Goal: Task Accomplishment & Management: Manage account settings

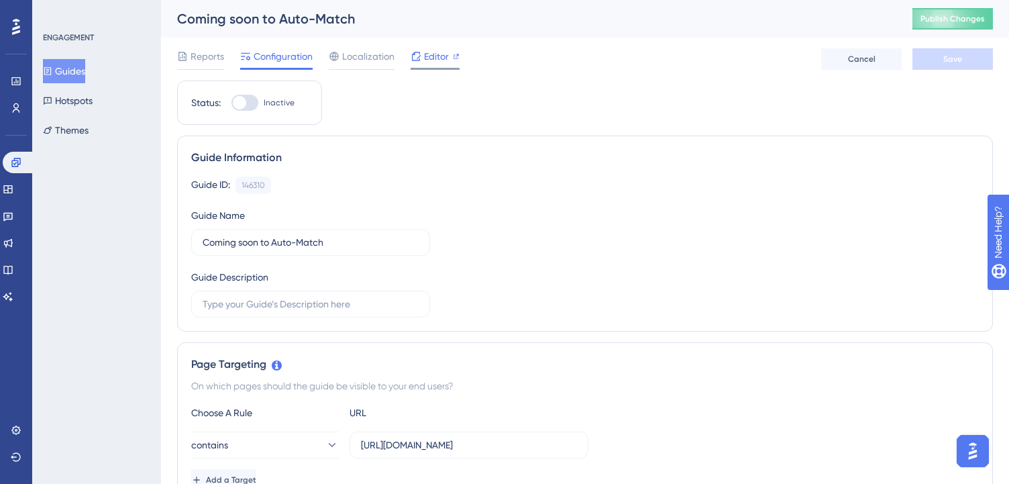
click at [427, 61] on span "Editor" at bounding box center [436, 56] width 25 height 16
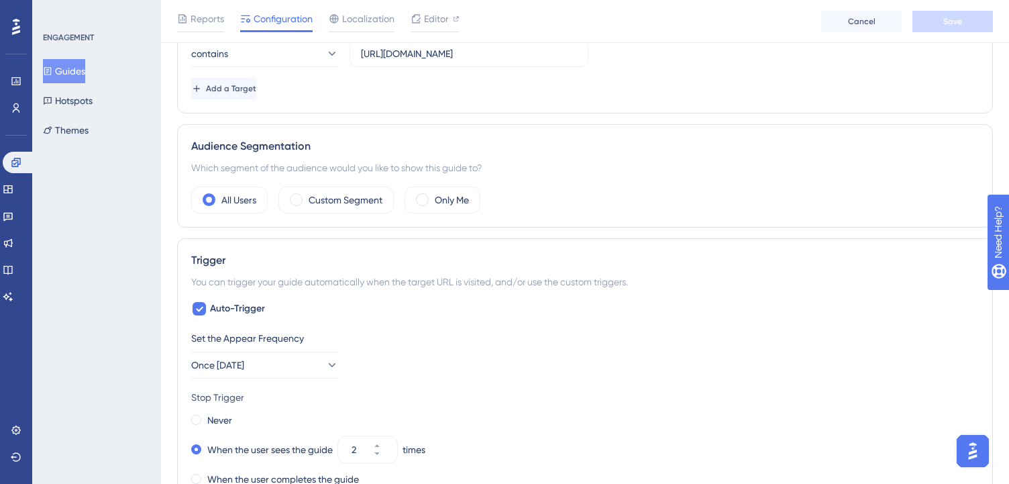
scroll to position [394, 0]
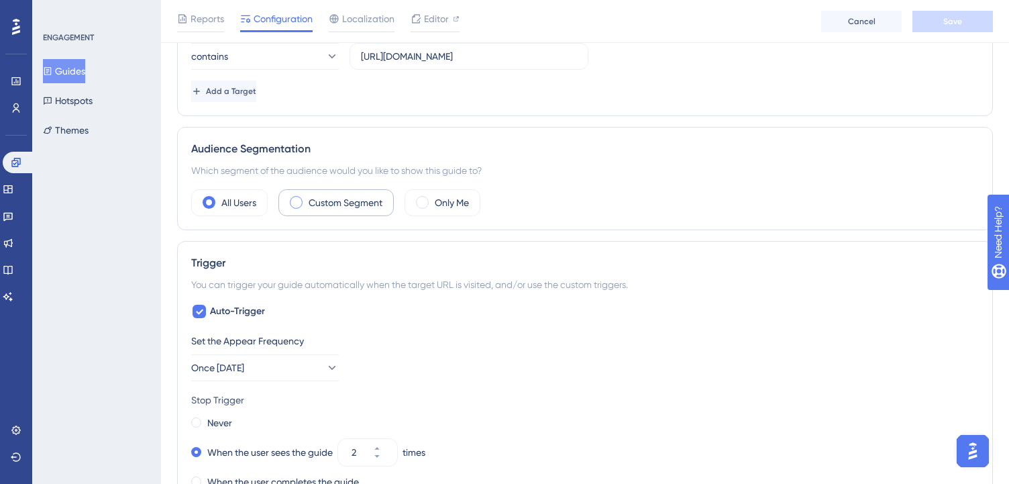
click at [345, 196] on label "Custom Segment" at bounding box center [346, 203] width 74 height 16
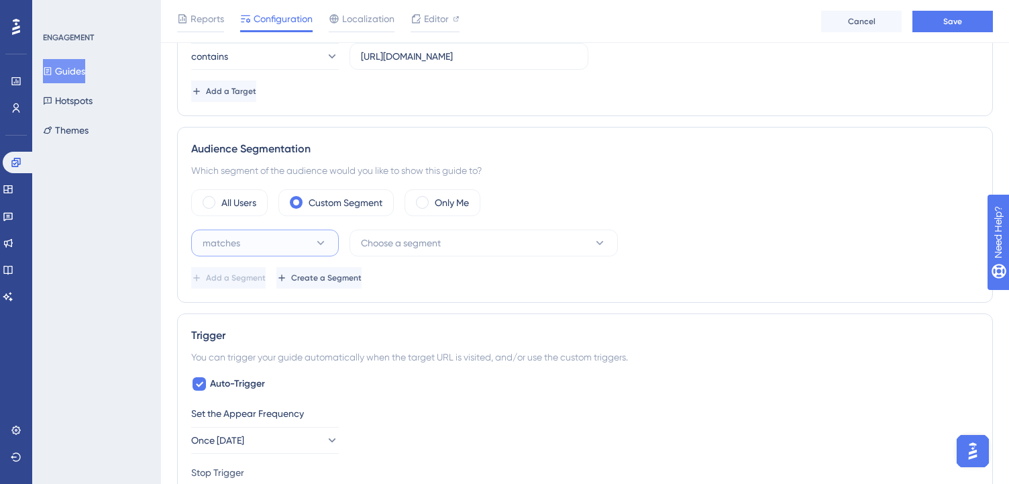
click at [310, 235] on button "matches" at bounding box center [265, 242] width 148 height 27
click at [438, 241] on span "Choose a segment" at bounding box center [401, 243] width 80 height 16
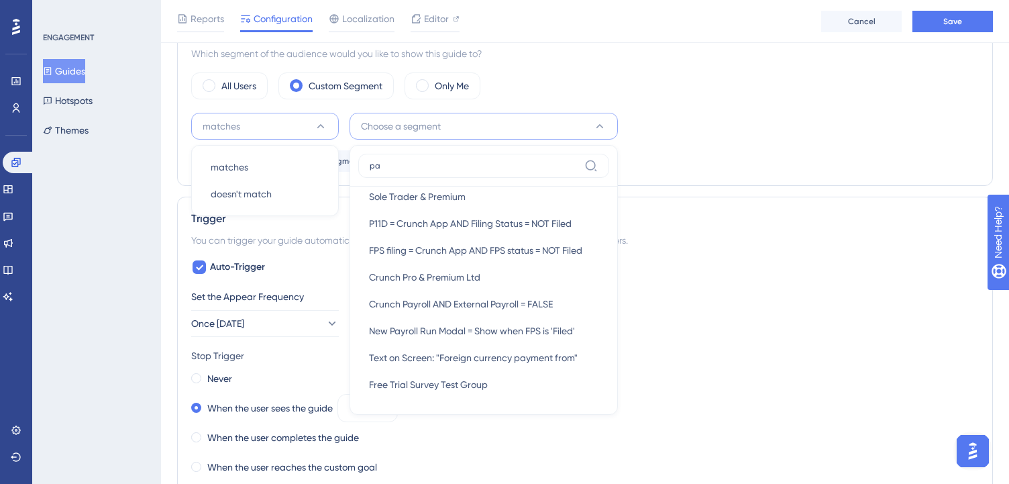
scroll to position [119, 0]
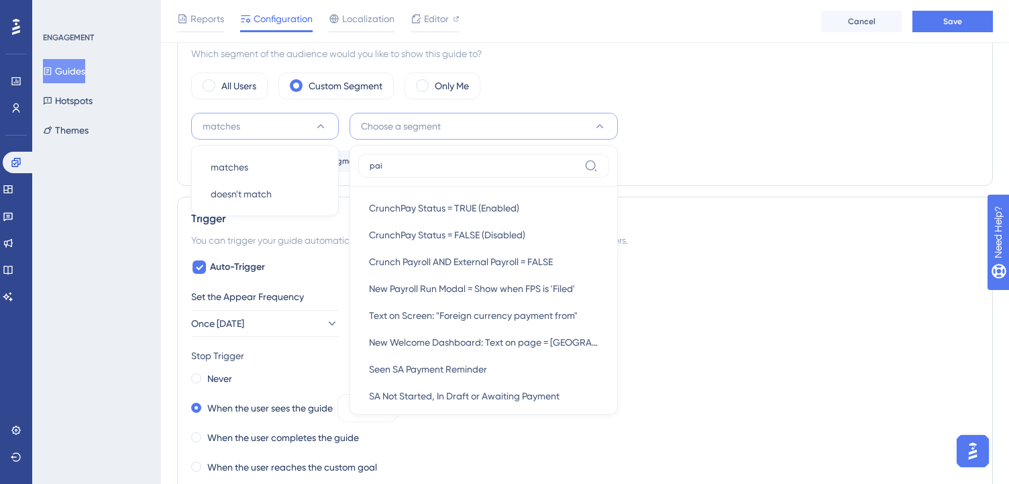
type input "paid"
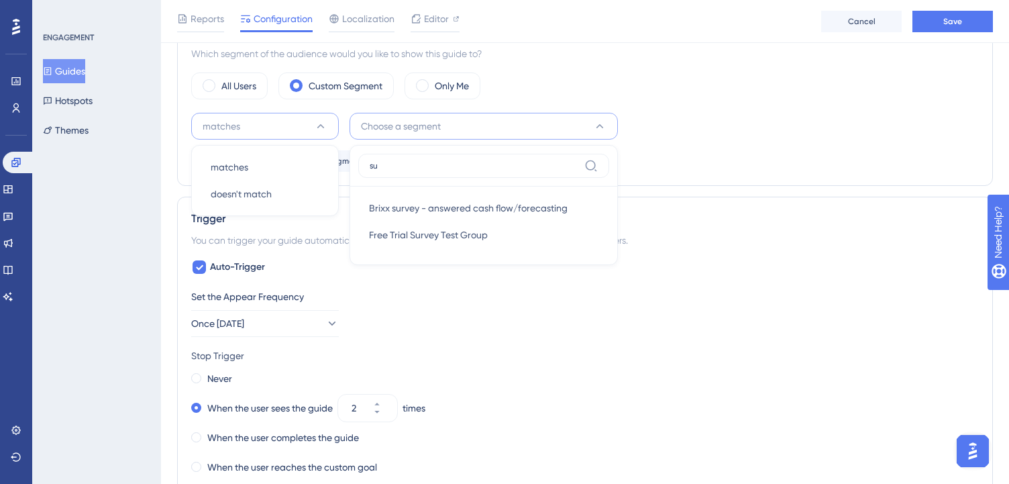
type input "s"
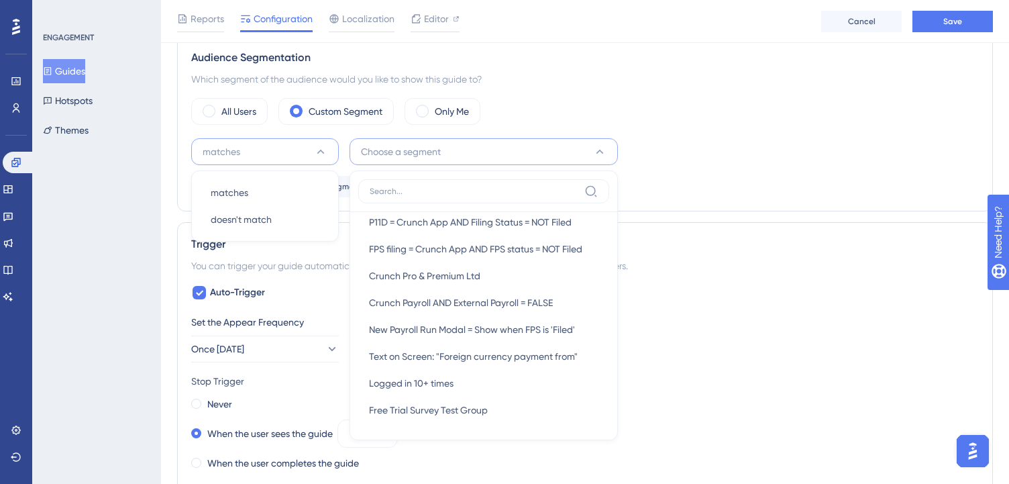
scroll to position [465, 0]
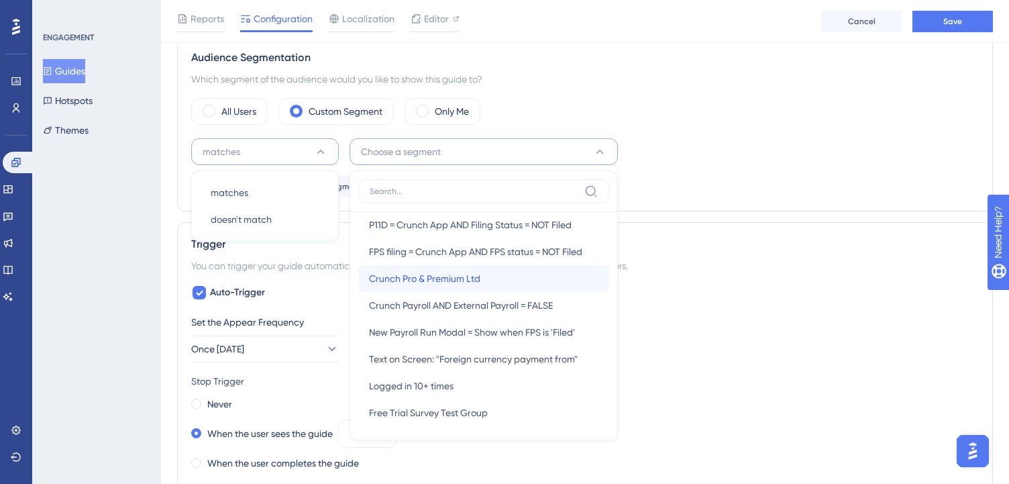
click at [520, 274] on div "Crunch Pro & Premium Ltd Crunch Pro & Premium Ltd" at bounding box center [483, 278] width 229 height 27
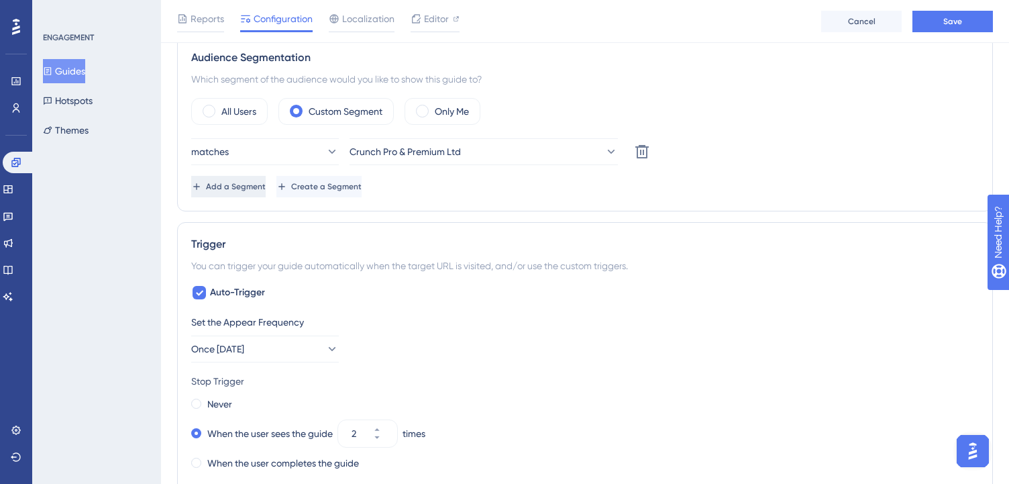
click at [264, 193] on button "Add a Segment" at bounding box center [228, 186] width 74 height 21
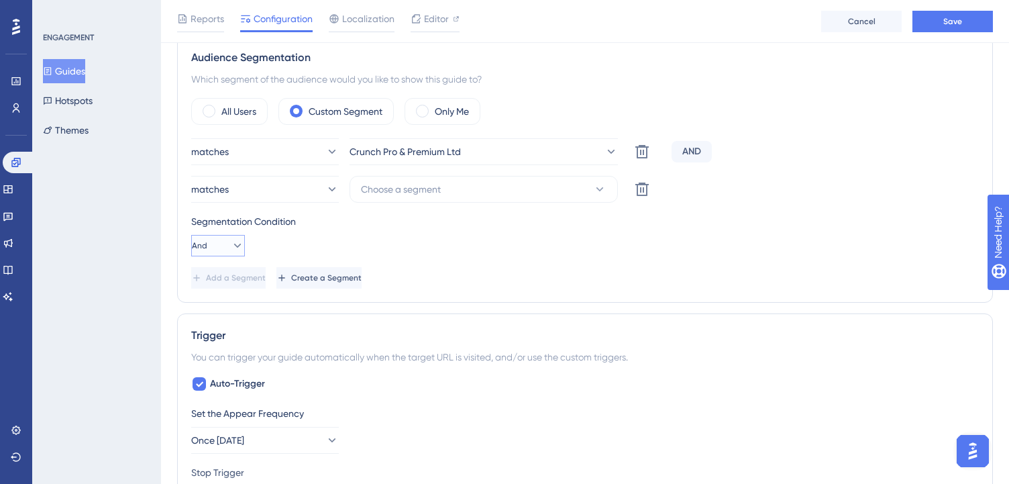
click at [231, 244] on icon at bounding box center [237, 245] width 13 height 13
click at [222, 313] on div "Or Or" at bounding box center [217, 310] width 25 height 27
click at [457, 190] on button "Choose a segment" at bounding box center [484, 189] width 268 height 27
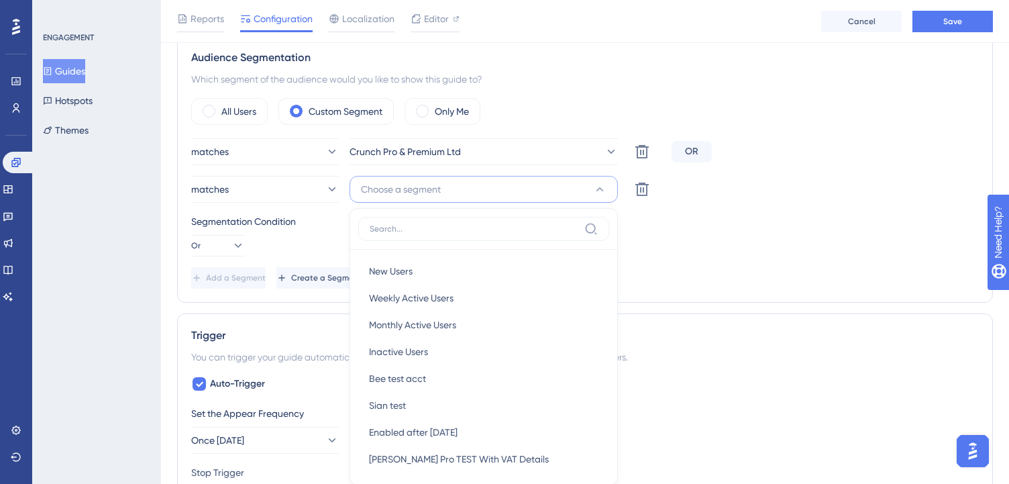
scroll to position [560, 0]
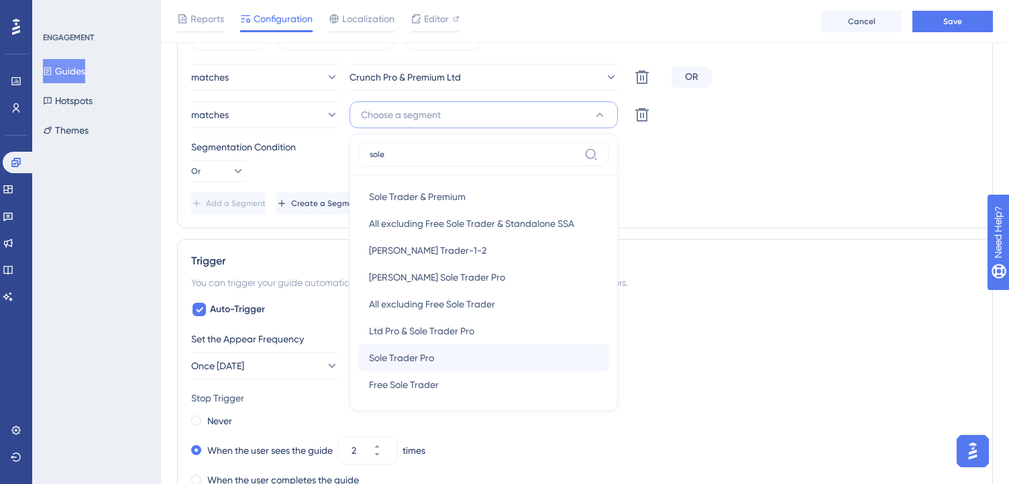
type input "sole"
click at [443, 357] on div "Sole Trader Pro Sole Trader Pro" at bounding box center [483, 357] width 229 height 27
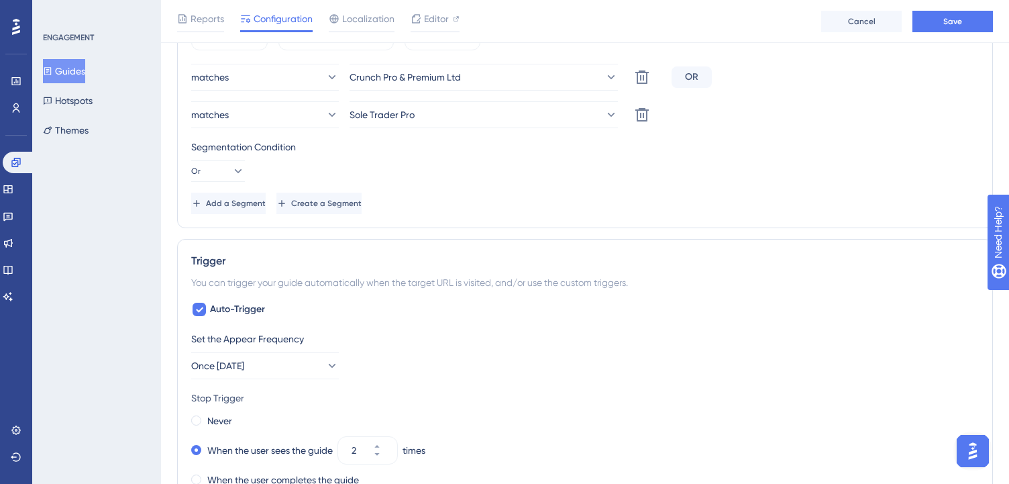
click at [602, 163] on div "Segmentation Condition Or" at bounding box center [585, 160] width 788 height 43
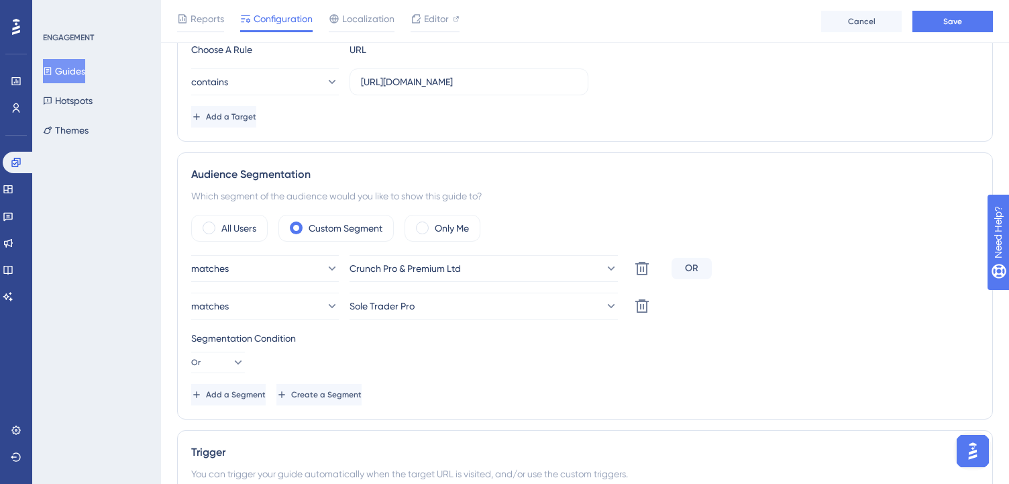
scroll to position [359, 0]
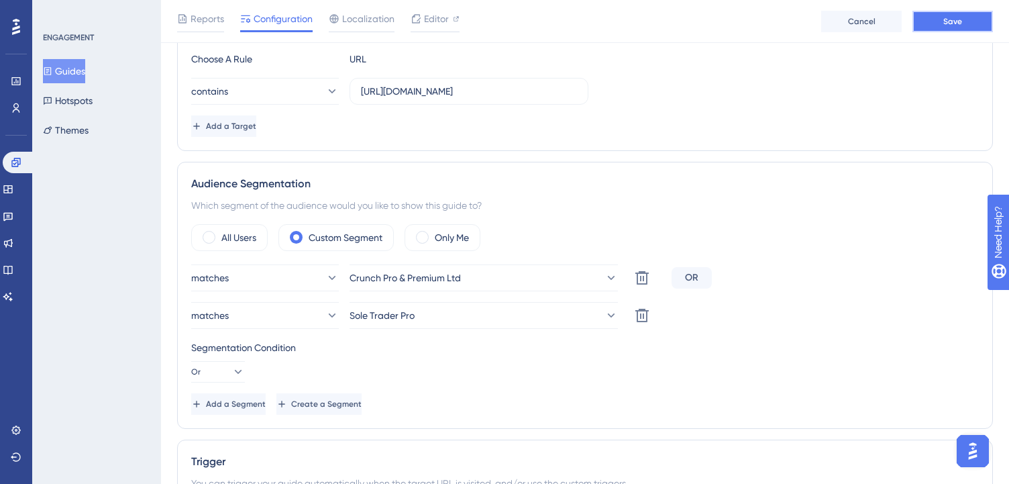
click at [937, 17] on button "Save" at bounding box center [952, 21] width 81 height 21
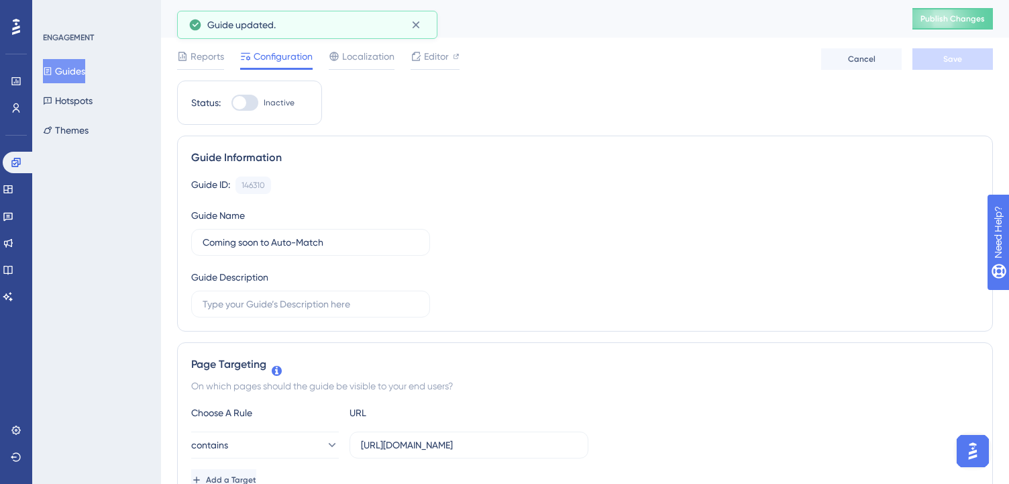
scroll to position [0, 0]
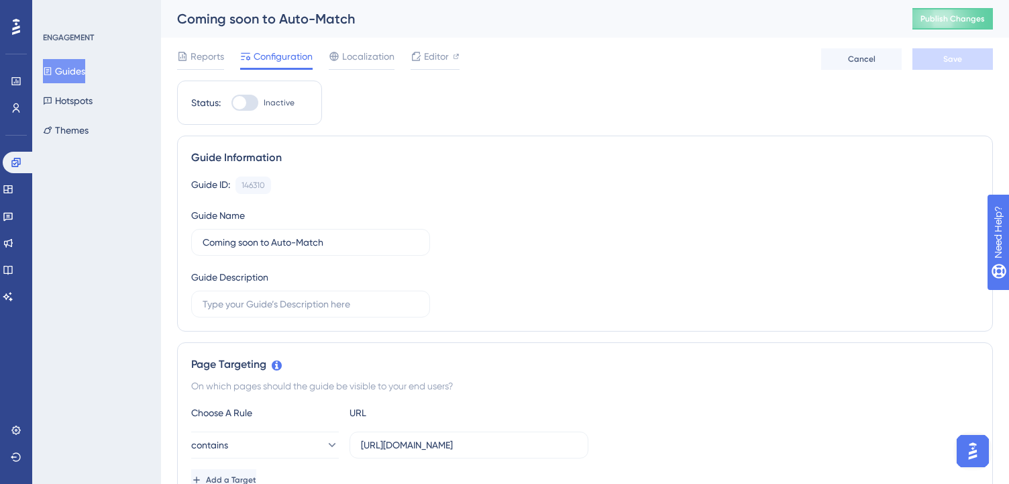
click at [85, 70] on button "Guides" at bounding box center [64, 71] width 42 height 24
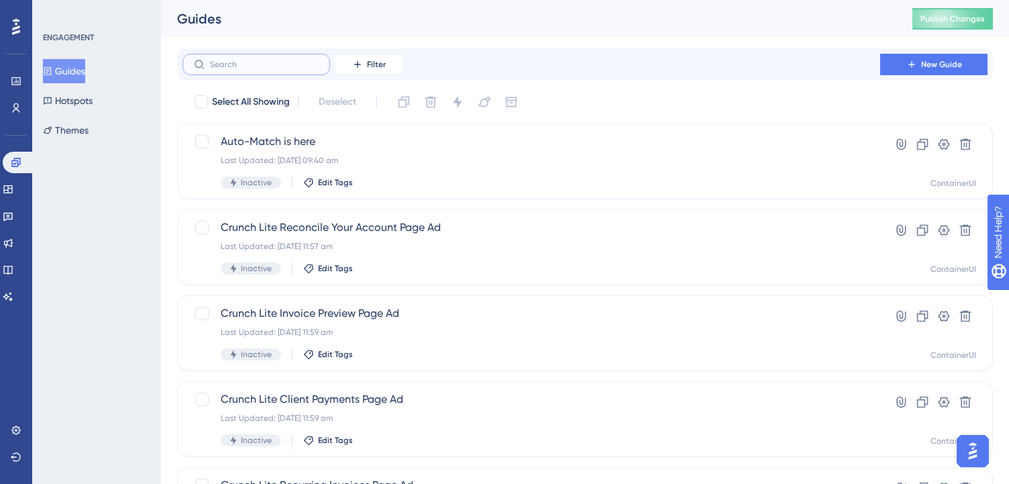
click at [286, 62] on input "text" at bounding box center [264, 64] width 109 height 9
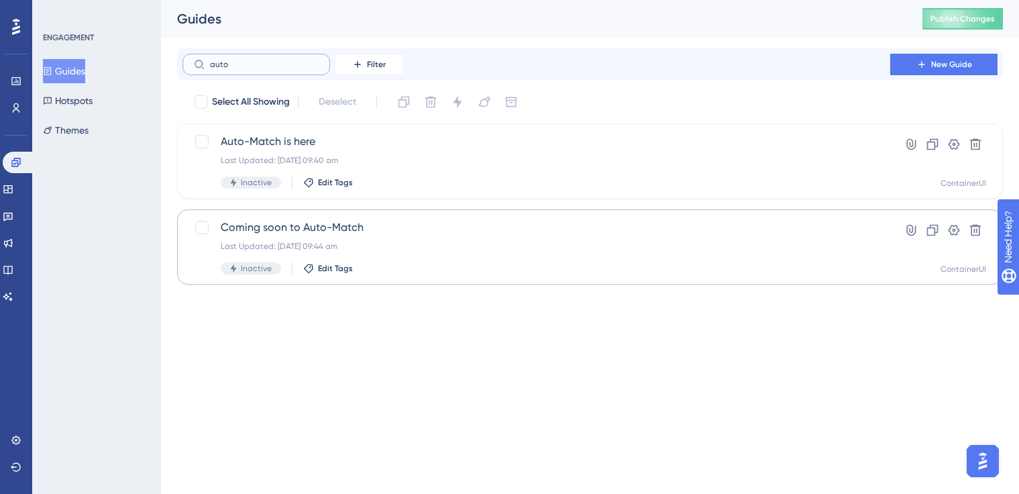
type input "auto"
click at [356, 233] on span "Coming soon to Auto-Match" at bounding box center [536, 227] width 631 height 16
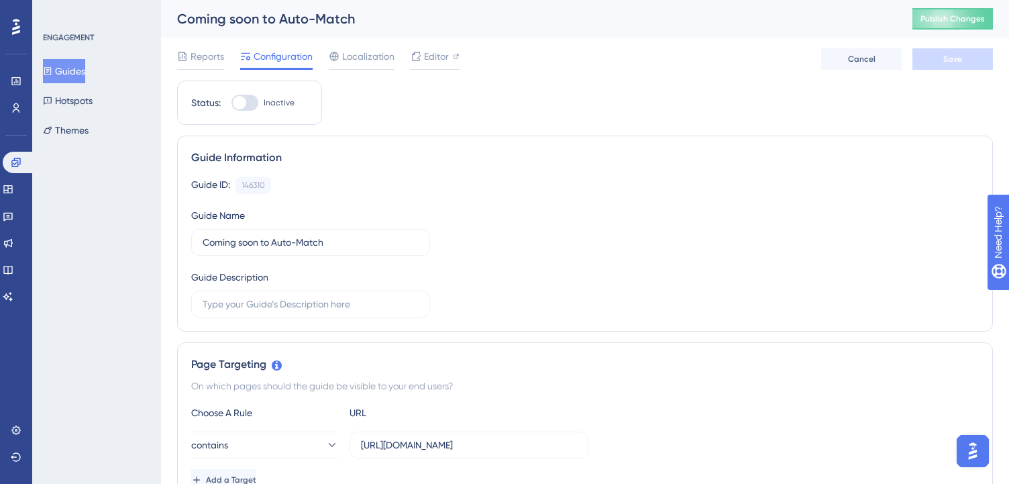
click at [85, 77] on button "Guides" at bounding box center [64, 71] width 42 height 24
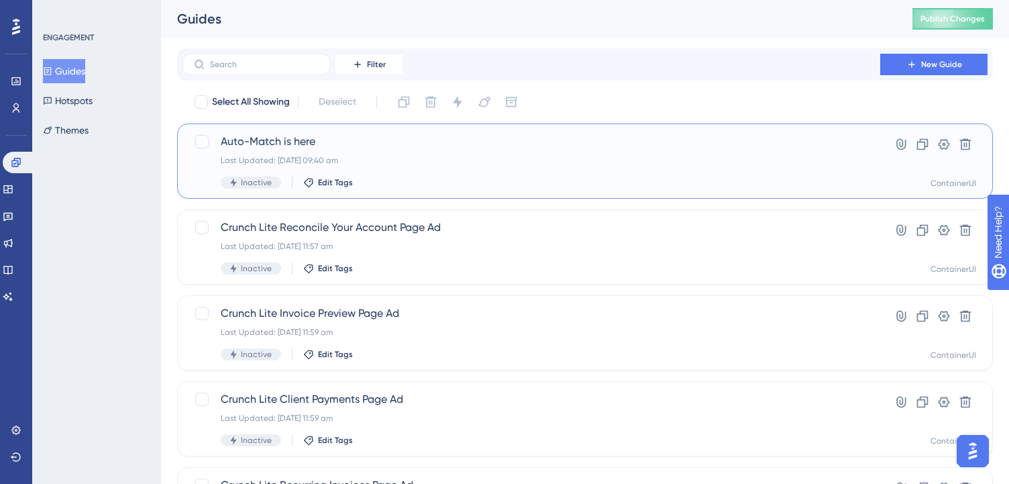
click at [305, 125] on div "Auto-Match is here Last Updated: 24 Sept 2025 09:40 am Inactive Edit Tags Hyper…" at bounding box center [585, 160] width 816 height 75
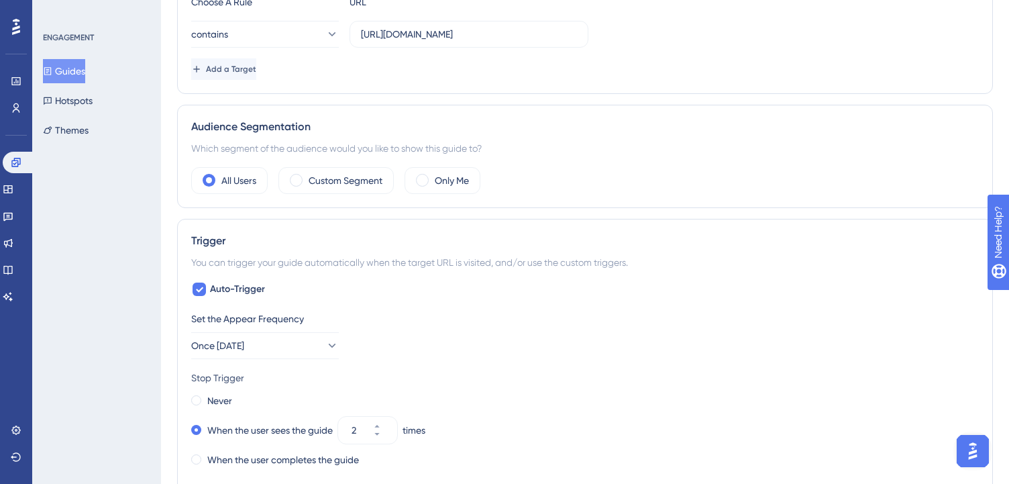
scroll to position [419, 0]
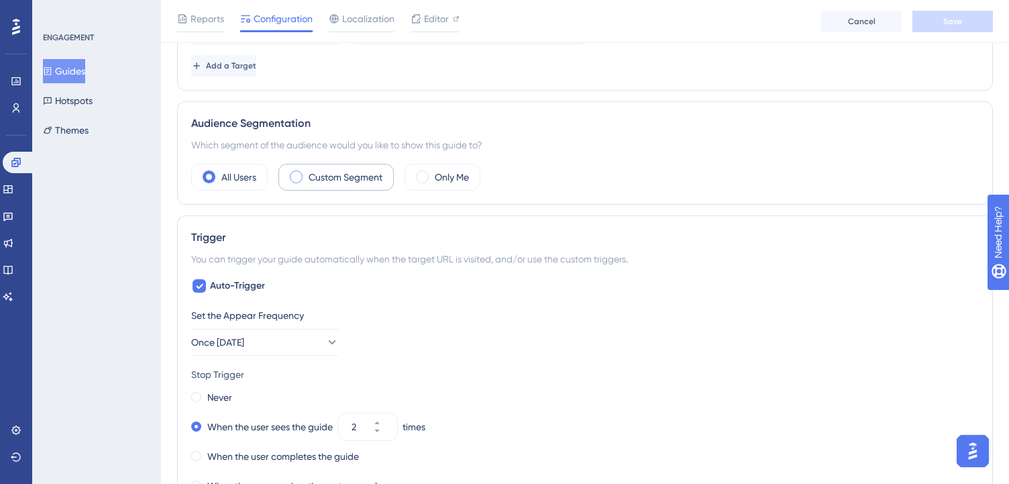
click at [352, 178] on label "Custom Segment" at bounding box center [346, 177] width 74 height 16
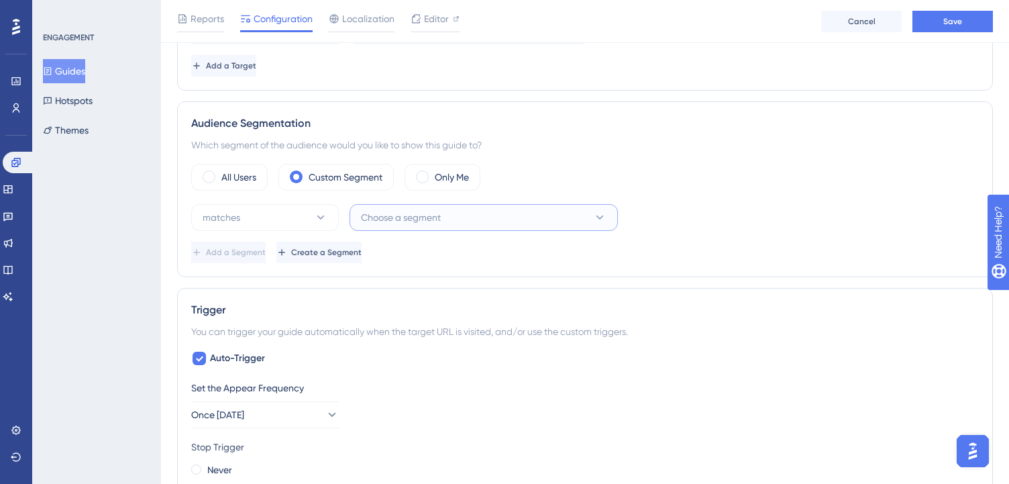
click at [406, 215] on span "Choose a segment" at bounding box center [401, 217] width 80 height 16
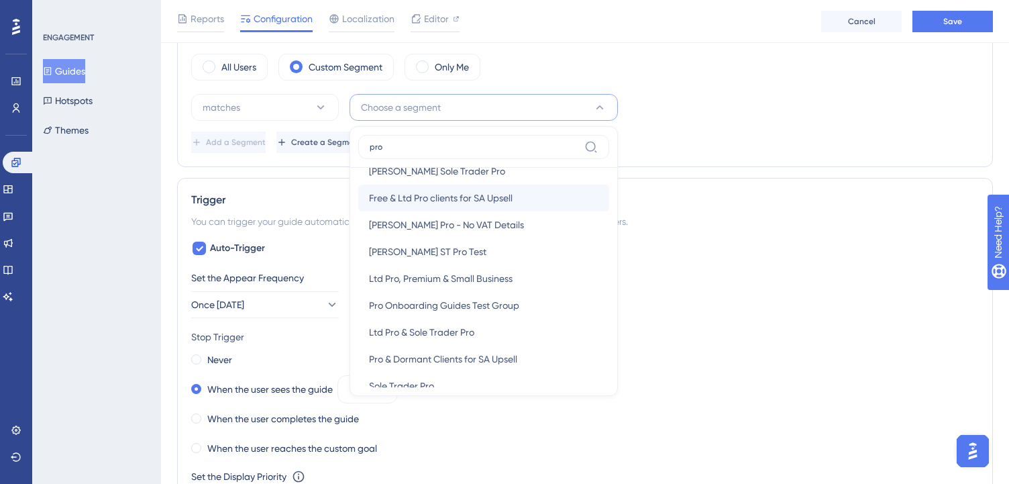
scroll to position [172, 0]
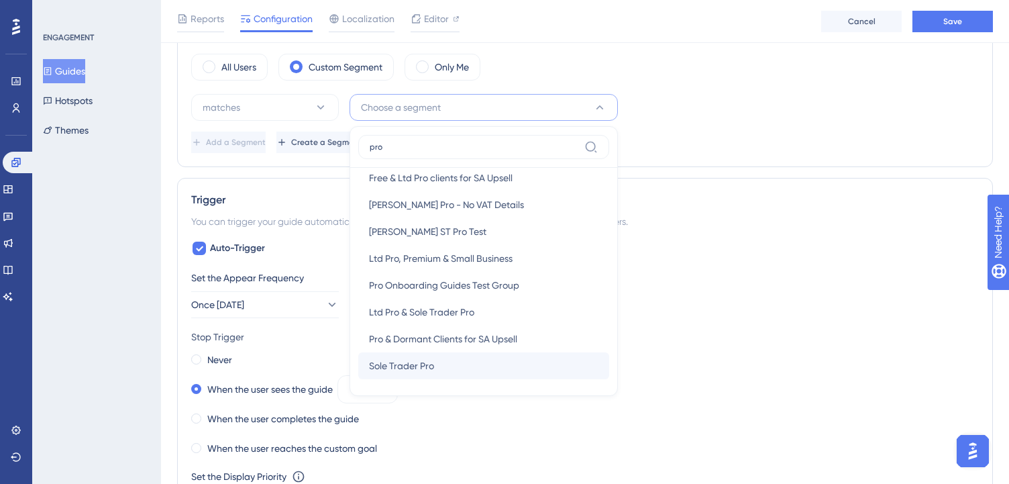
type input "pro"
click at [456, 362] on div "Sole Trader Pro Sole Trader Pro" at bounding box center [483, 365] width 229 height 27
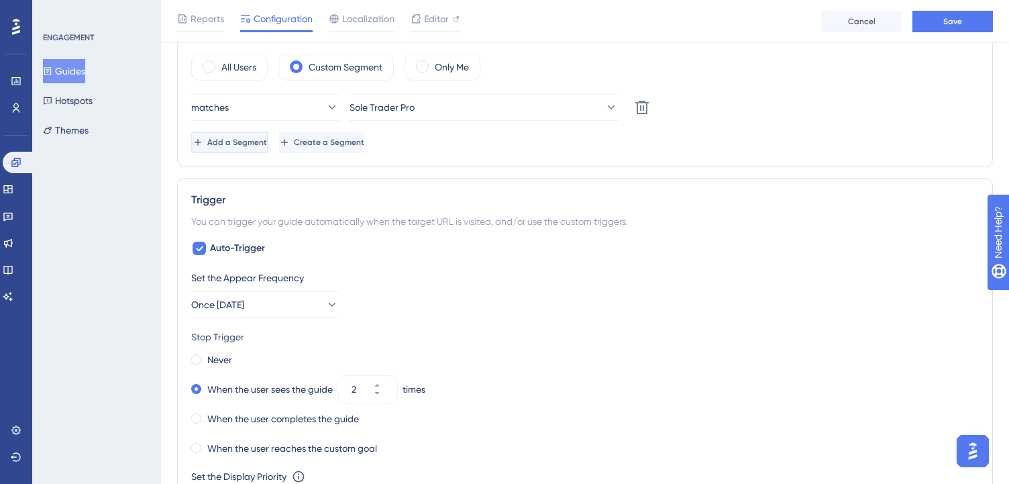
click at [267, 137] on span "Add a Segment" at bounding box center [237, 142] width 60 height 11
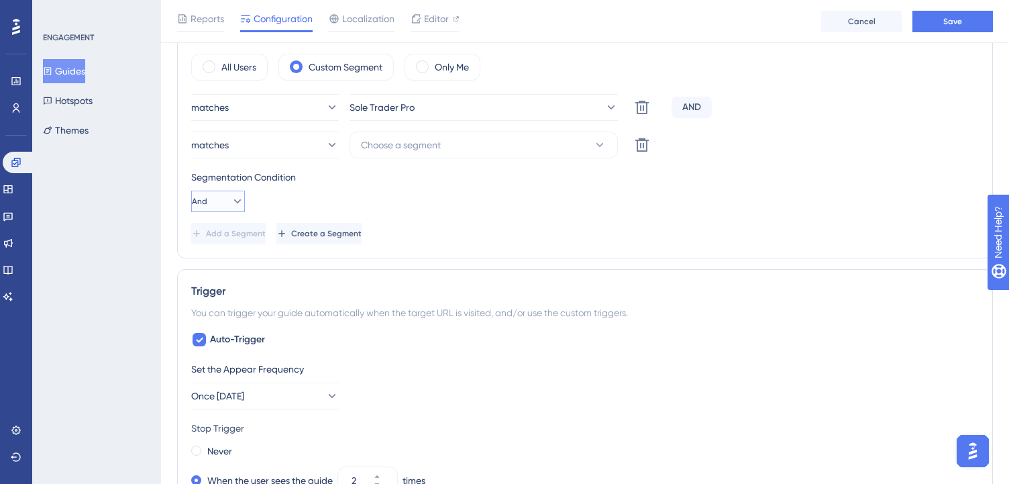
click at [231, 200] on icon at bounding box center [237, 201] width 13 height 13
click at [227, 258] on div "Or Or" at bounding box center [217, 266] width 25 height 27
click at [446, 147] on button "Choose a segment" at bounding box center [484, 144] width 268 height 27
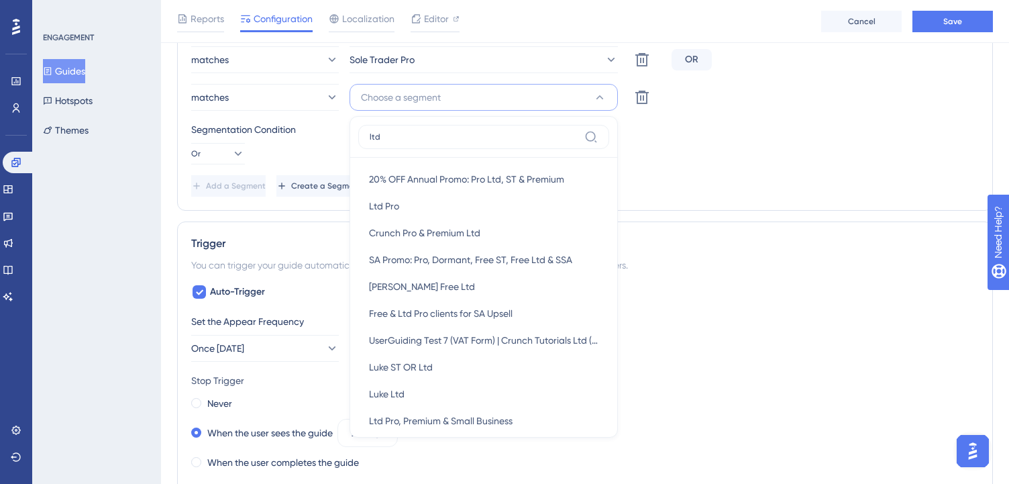
scroll to position [0, 0]
type input "ltd"
click at [487, 229] on div "Crunch Pro & Premium Ltd Crunch Pro & Premium Ltd" at bounding box center [483, 232] width 229 height 27
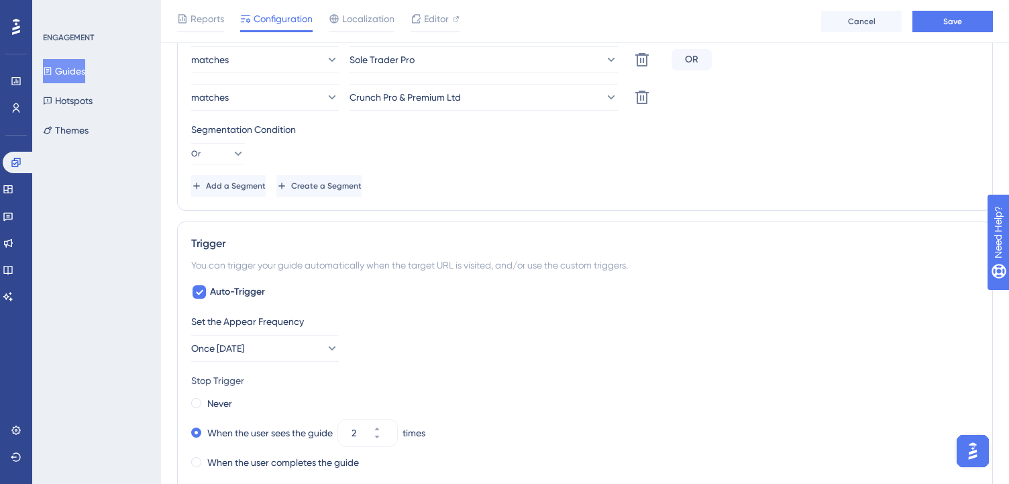
click at [626, 144] on div "Segmentation Condition Or" at bounding box center [585, 142] width 788 height 43
click at [924, 27] on button "Save" at bounding box center [952, 21] width 81 height 21
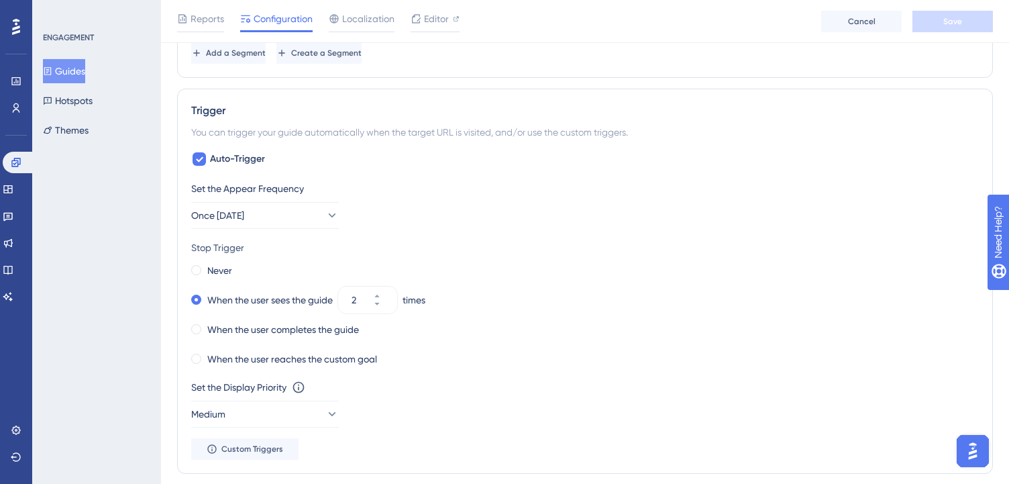
scroll to position [730, 0]
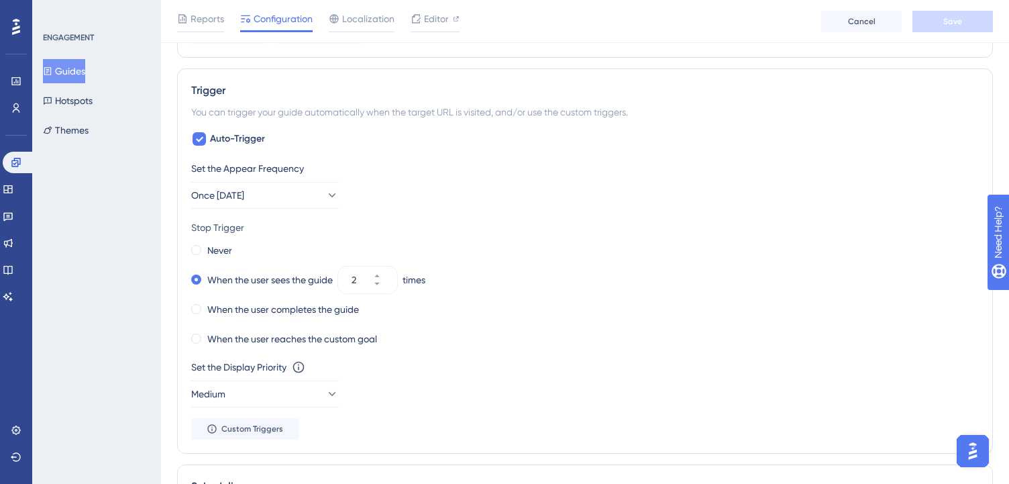
click at [618, 303] on div "When the user completes the guide" at bounding box center [585, 309] width 788 height 19
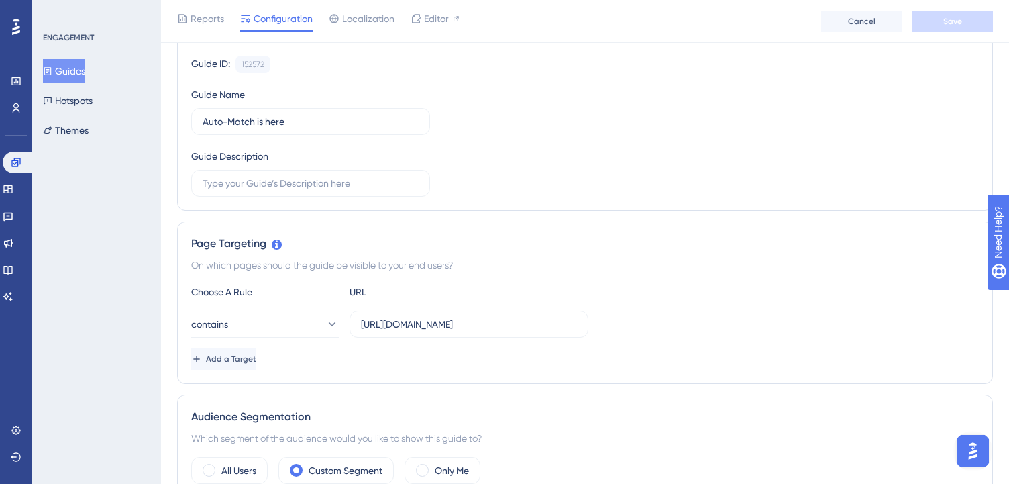
scroll to position [0, 0]
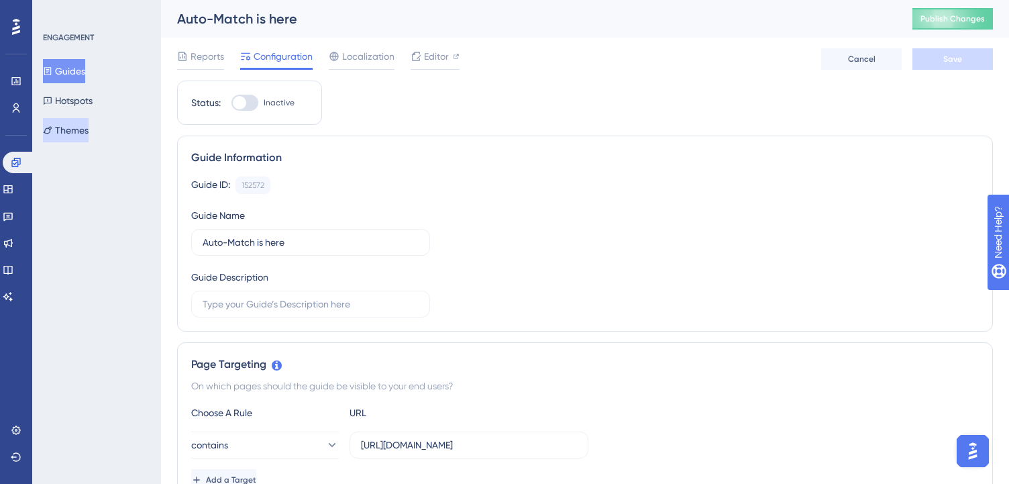
click at [89, 127] on button "Themes" at bounding box center [66, 130] width 46 height 24
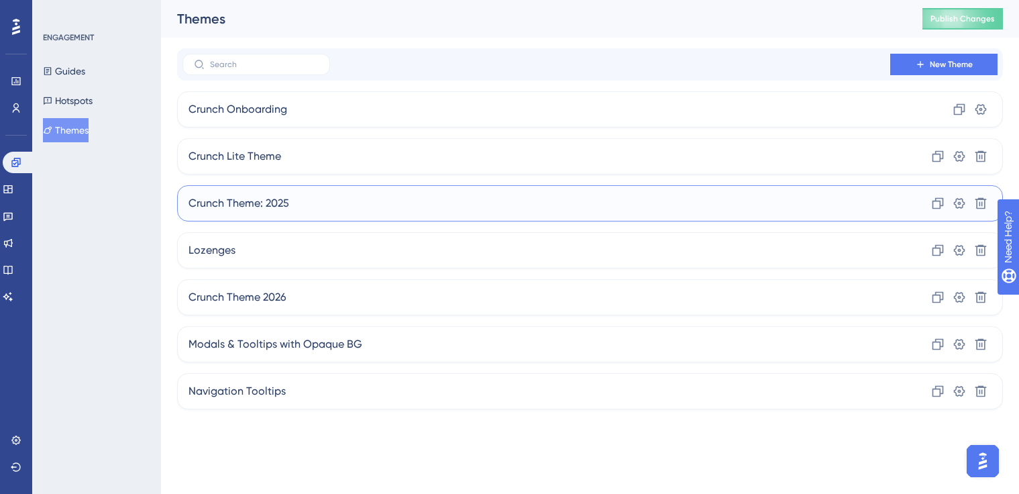
click at [373, 199] on div "Crunch Theme: 2025 Clone Settings Delete" at bounding box center [590, 203] width 826 height 36
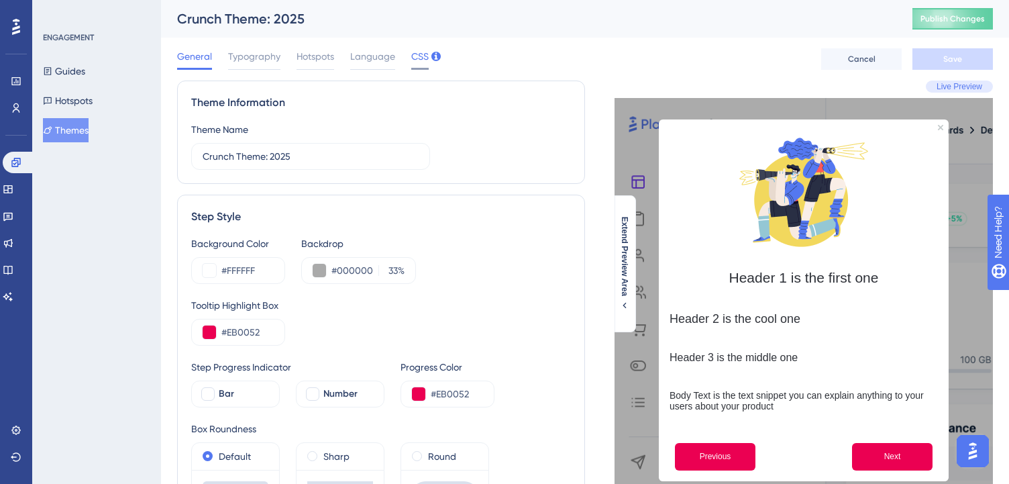
click at [413, 53] on span "CSS" at bounding box center [419, 56] width 17 height 16
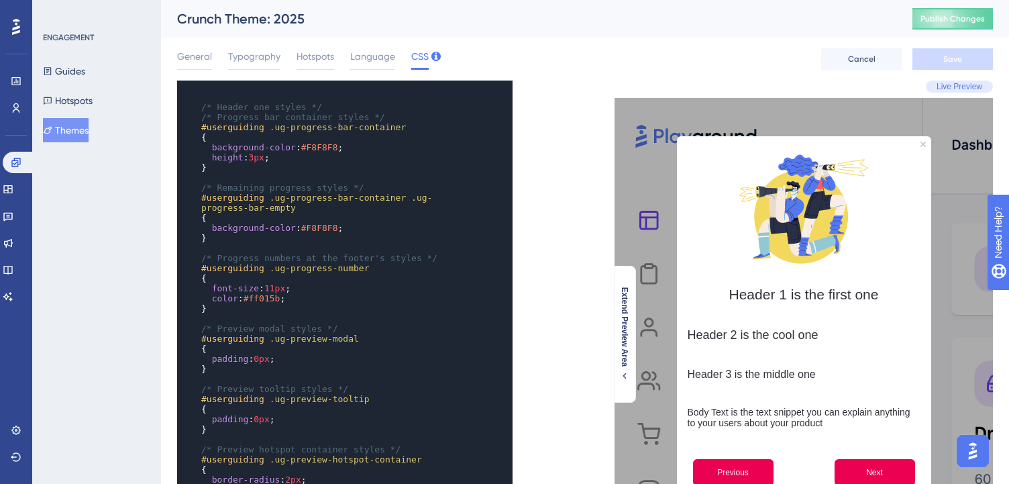
click at [358, 174] on pre "​" at bounding box center [332, 177] width 266 height 10
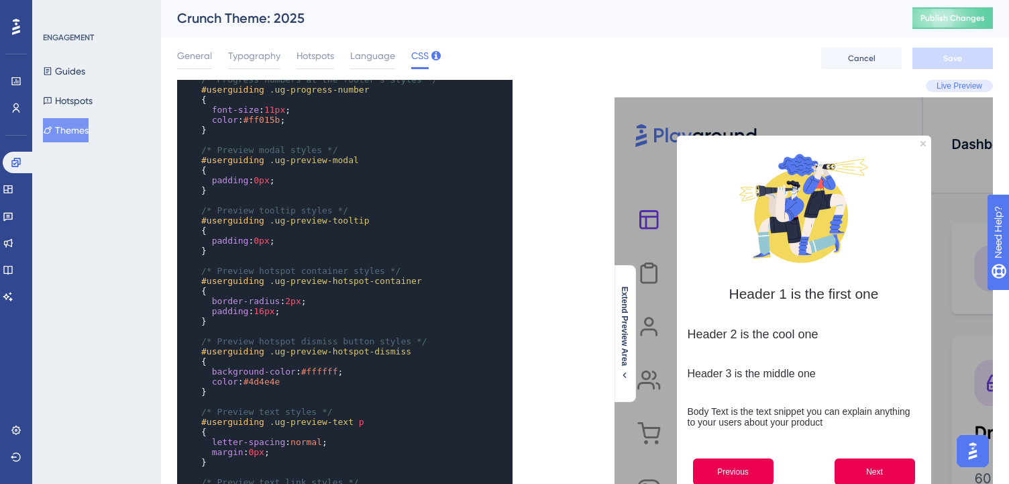
scroll to position [179, 0]
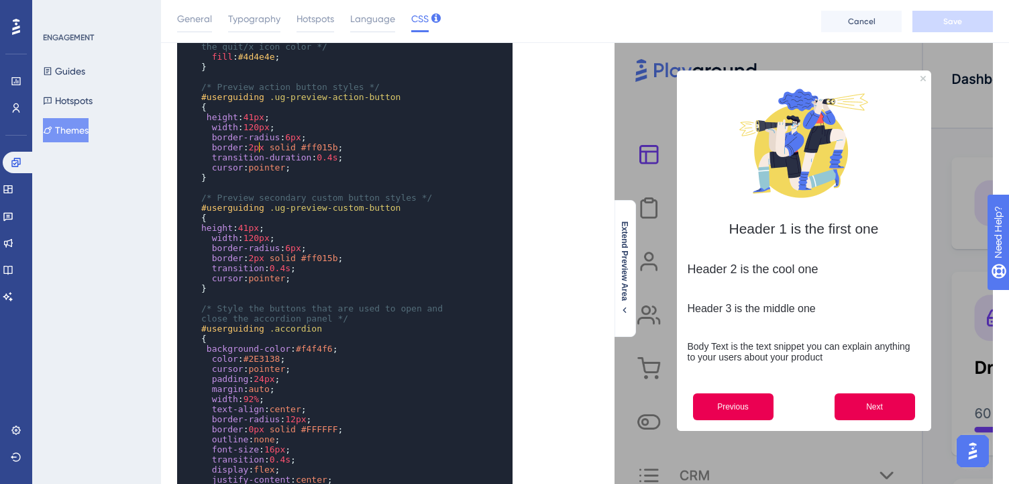
type textarea "2"
click at [254, 147] on span "2px" at bounding box center [255, 147] width 15 height 10
type textarea "2"
click at [255, 258] on span "2px" at bounding box center [255, 258] width 15 height 10
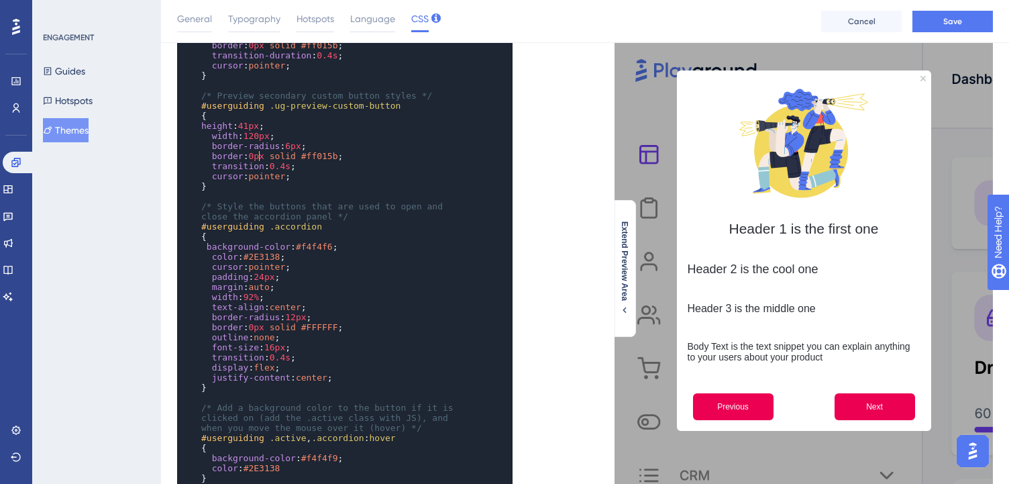
click at [314, 255] on pre "color : #2E3138 ;" at bounding box center [332, 257] width 266 height 10
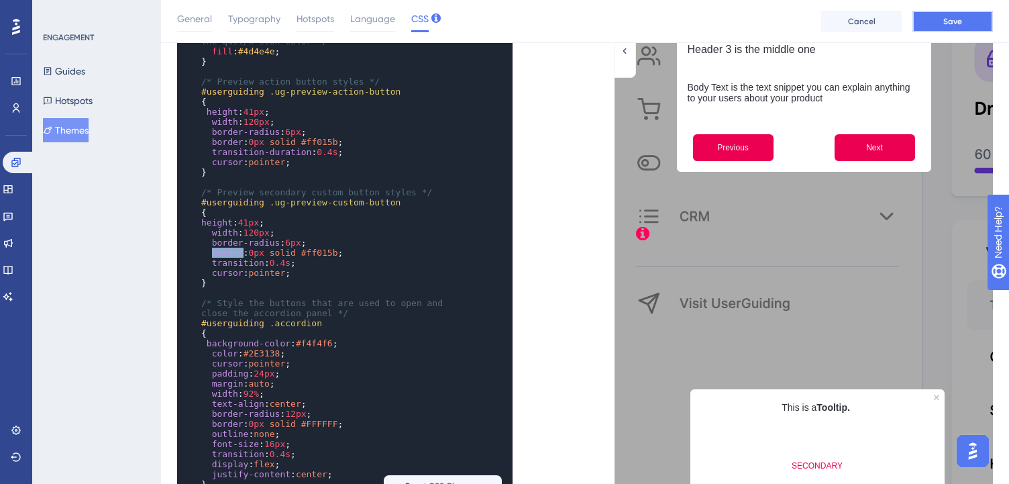
click at [978, 21] on button "Save" at bounding box center [952, 21] width 81 height 21
